Goal: Transaction & Acquisition: Book appointment/travel/reservation

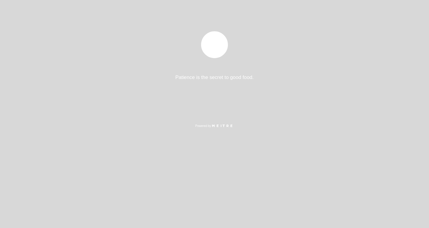
select select "es"
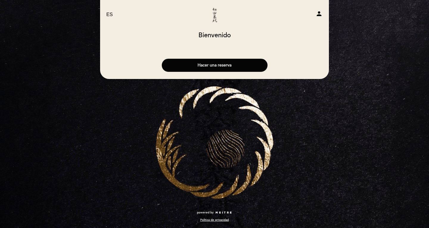
click at [211, 69] on button "Hacer una reserva" at bounding box center [215, 65] width 106 height 13
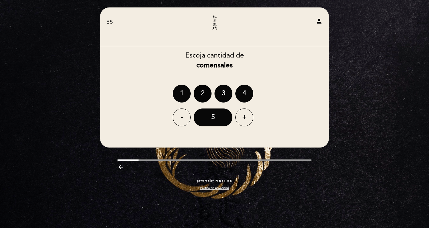
click at [209, 92] on div "2" at bounding box center [202, 94] width 18 height 18
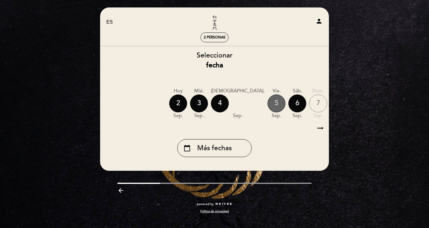
click at [267, 102] on div "5" at bounding box center [276, 103] width 18 height 18
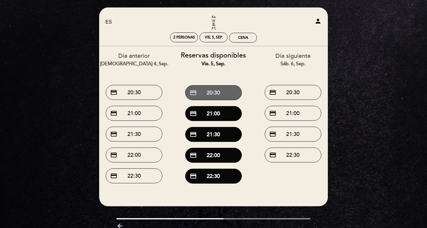
click at [218, 94] on button "credit_card 20:30" at bounding box center [213, 92] width 57 height 15
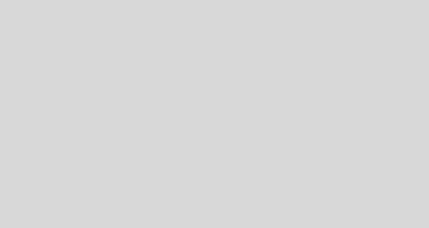
select select "es"
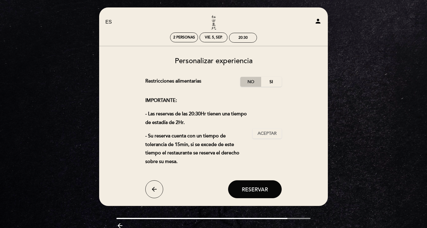
click at [245, 82] on label "No" at bounding box center [250, 82] width 21 height 10
click at [266, 133] on span "Aceptar" at bounding box center [266, 133] width 19 height 6
click at [256, 188] on span "Reservar" at bounding box center [255, 189] width 26 height 7
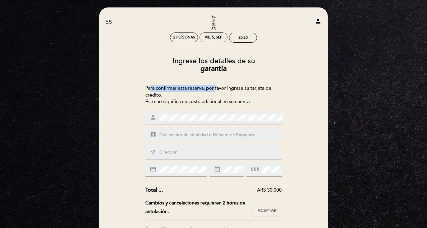
drag, startPoint x: 154, startPoint y: 90, endPoint x: 216, endPoint y: 90, distance: 61.6
click at [216, 90] on div "Para confirmar esta reserva, por favor ingrese su tarjeta de crédito. Esto no s…" at bounding box center [213, 95] width 137 height 21
click at [180, 94] on div "Para confirmar esta reserva, por favor ingrese su tarjeta de crédito. Esto no s…" at bounding box center [213, 95] width 137 height 21
click at [159, 96] on div "Para confirmar esta reserva, por favor ingrese su tarjeta de crédito. Esto no s…" at bounding box center [213, 95] width 137 height 21
drag, startPoint x: 149, startPoint y: 100, endPoint x: 233, endPoint y: 100, distance: 84.5
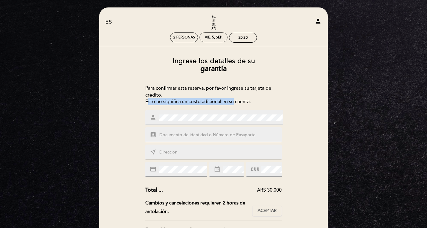
click at [233, 100] on div "Para confirmar esta reserva, por favor ingrese su tarjeta de crédito. Esto no s…" at bounding box center [213, 95] width 137 height 21
click at [231, 101] on div "Para confirmar esta reserva, por favor ingrese su tarjeta de crédito. Esto no s…" at bounding box center [213, 95] width 137 height 21
click at [175, 134] on input "text" at bounding box center [221, 135] width 124 height 7
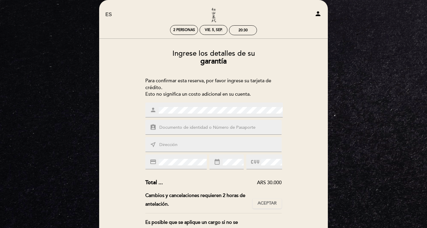
scroll to position [30, 0]
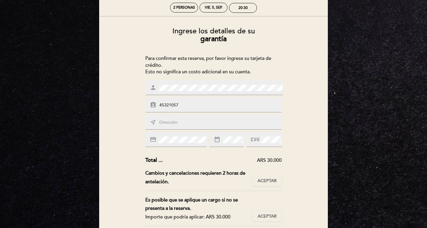
type input "45321057"
click at [186, 126] on input "text" at bounding box center [221, 122] width 124 height 7
type input "[PERSON_NAME] 3925"
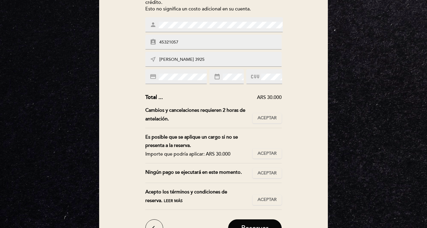
scroll to position [149, 0]
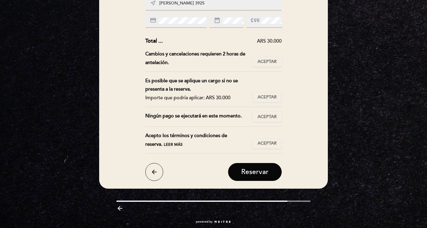
click at [164, 145] on span "Leer más" at bounding box center [173, 144] width 19 height 5
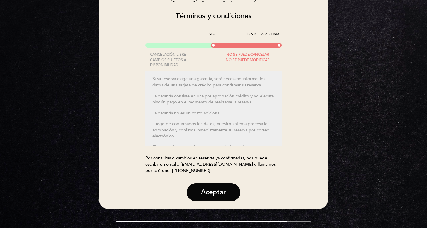
scroll to position [30, 0]
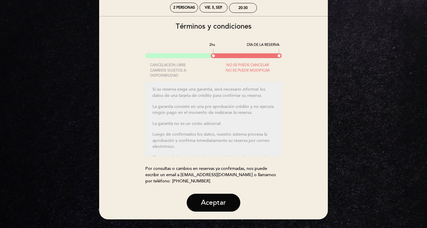
drag, startPoint x: 282, startPoint y: 102, endPoint x: 280, endPoint y: 106, distance: 4.5
click at [281, 106] on div "Términos y condiciones 2hs DÍA DE LA RESERVA CANCELACIÓN LIBRE CAMBIOS SUJETOS …" at bounding box center [213, 117] width 220 height 189
drag, startPoint x: 278, startPoint y: 108, endPoint x: 278, endPoint y: 113, distance: 4.5
click at [278, 113] on div "Si su reserva exige una garantía, será necesario informar los datos de una tarj…" at bounding box center [213, 119] width 137 height 74
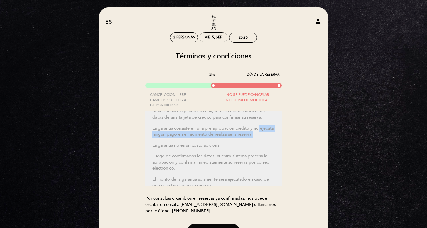
scroll to position [0, 0]
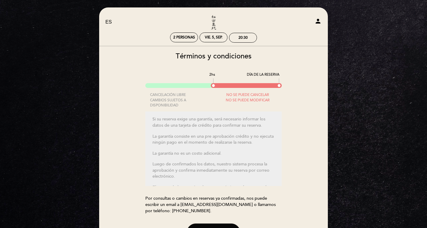
click at [57, 49] on div "EN ES PT Kichi Sushi person 2 personas vie. 5, sep. 20:30 [GEOGRAPHIC_DATA] [PE…" at bounding box center [213, 149] width 427 height 298
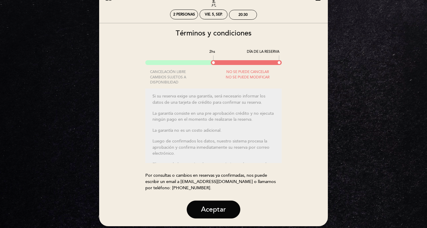
scroll to position [70, 0]
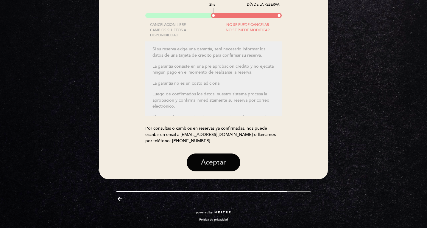
click at [216, 165] on button "Aceptar" at bounding box center [214, 162] width 54 height 18
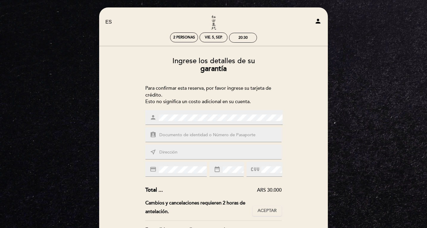
scroll to position [60, 0]
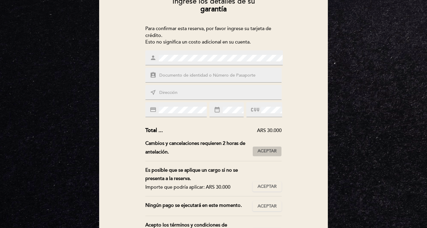
click at [260, 150] on span "Aceptar" at bounding box center [266, 151] width 19 height 6
drag, startPoint x: 263, startPoint y: 181, endPoint x: 262, endPoint y: 185, distance: 3.7
click at [263, 182] on button "Aceptar Aceptado" at bounding box center [266, 186] width 29 height 10
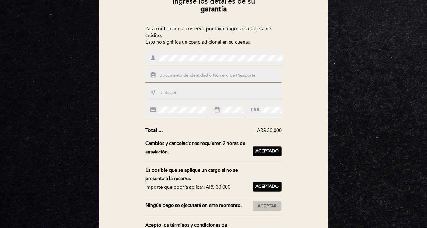
click at [262, 205] on span "Aceptar" at bounding box center [266, 206] width 19 height 6
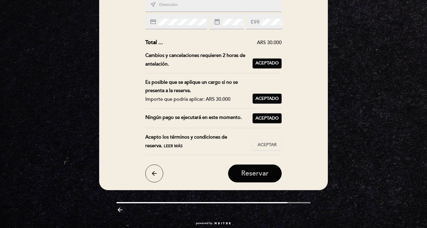
scroll to position [149, 0]
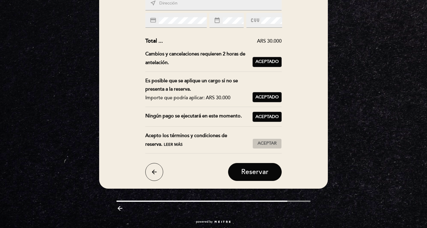
click at [269, 144] on span "Aceptar" at bounding box center [266, 143] width 19 height 6
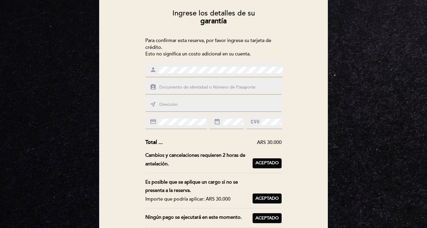
scroll to position [30, 0]
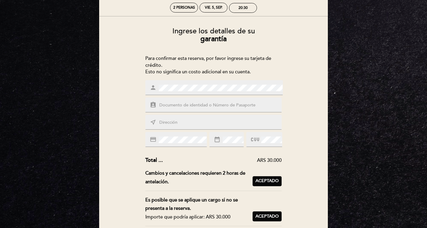
click at [196, 107] on input "text" at bounding box center [221, 105] width 124 height 7
type input "45321057"
click at [188, 124] on input "text" at bounding box center [221, 122] width 124 height 7
click at [222, 118] on div "near_me [PERSON_NAME] 3925 10 G" at bounding box center [213, 122] width 137 height 15
click at [225, 125] on input "[PERSON_NAME] 3925 10 G" at bounding box center [221, 122] width 124 height 7
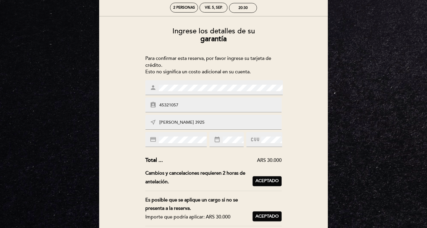
type input "[PERSON_NAME] 3925"
click at [169, 135] on div "credit_card" at bounding box center [176, 139] width 62 height 15
click at [178, 136] on span at bounding box center [181, 139] width 49 height 7
click at [214, 143] on div "date_range" at bounding box center [226, 139] width 35 height 15
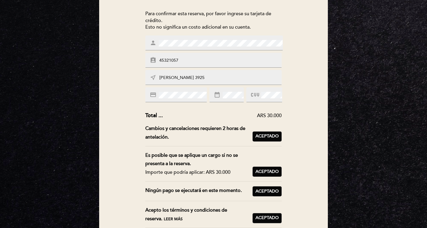
scroll to position [69, 0]
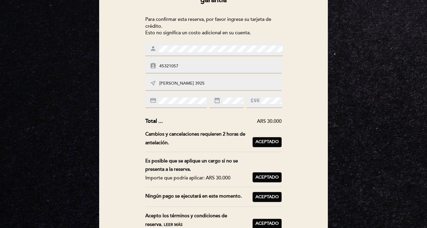
click at [296, 107] on div "Ingrese los detalles de su garantía Para confirmar esta reserva, por favor ingr…" at bounding box center [213, 122] width 220 height 277
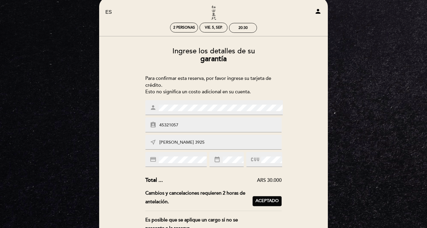
scroll to position [9, 0]
